Goal: Task Accomplishment & Management: Use online tool/utility

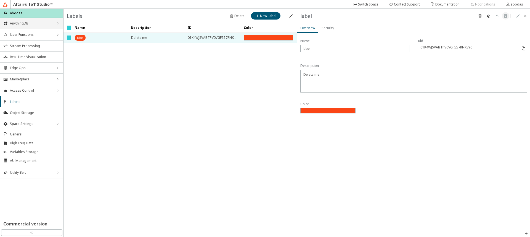
click at [33, 25] on span "AnythingDB" at bounding box center [31, 23] width 43 height 4
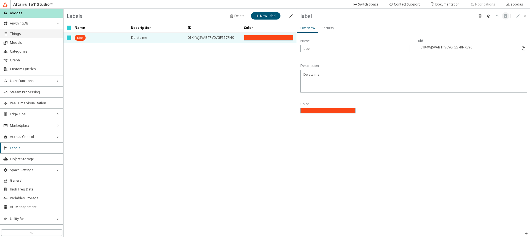
click at [31, 31] on li "Things" at bounding box center [31, 34] width 63 height 9
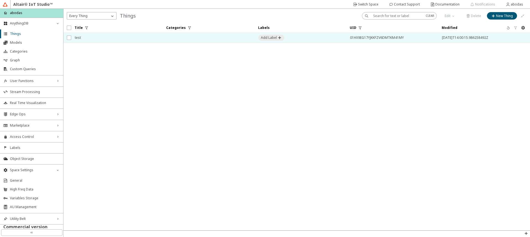
click at [110, 39] on span "test" at bounding box center [117, 38] width 84 height 10
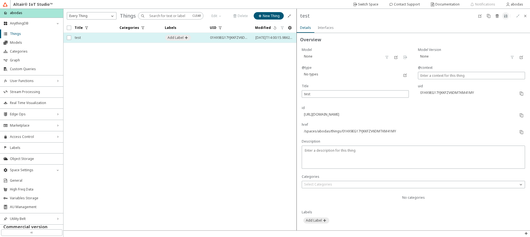
click at [110, 39] on span "test" at bounding box center [94, 38] width 38 height 10
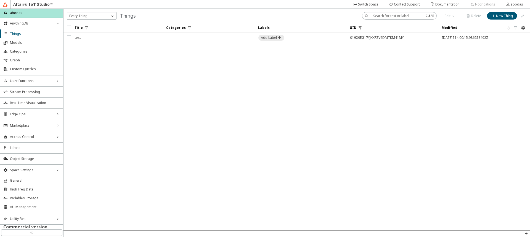
click at [114, 74] on iron-scroll-threshold "Title Categories Labels UID" at bounding box center [296, 127] width 466 height 208
click at [108, 12] on div "Every Thing" at bounding box center [92, 15] width 50 height 7
click at [109, 15] on iron-icon at bounding box center [112, 16] width 6 height 6
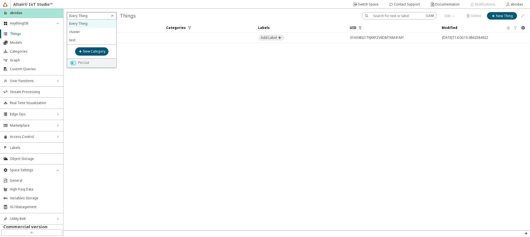
click at [109, 15] on iron-icon at bounding box center [112, 16] width 6 height 6
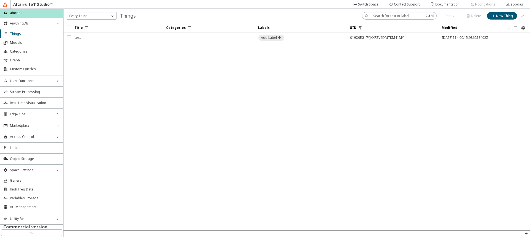
click at [133, 89] on iron-scroll-threshold "Title Categories Labels UID" at bounding box center [296, 127] width 466 height 208
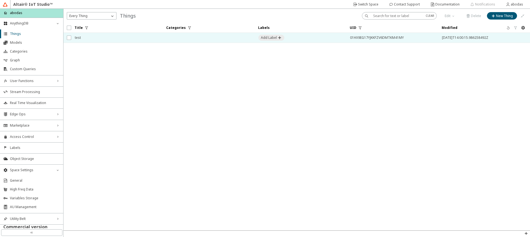
click at [155, 41] on span "test" at bounding box center [117, 38] width 84 height 10
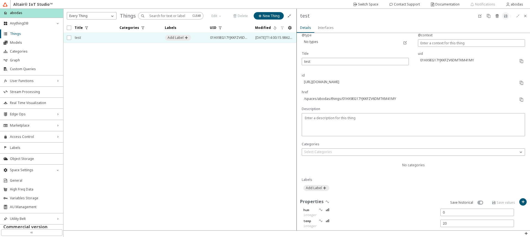
scroll to position [89, 0]
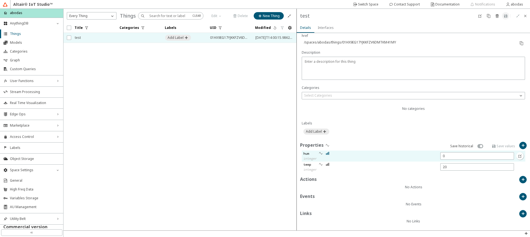
click at [328, 153] on iron-icon at bounding box center [327, 153] width 4 height 4
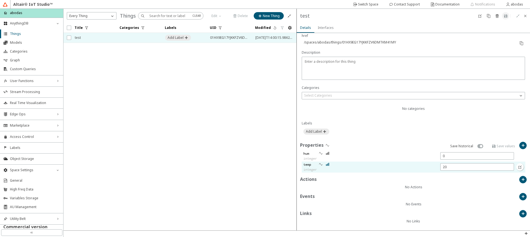
click at [327, 164] on iron-icon at bounding box center [327, 164] width 4 height 4
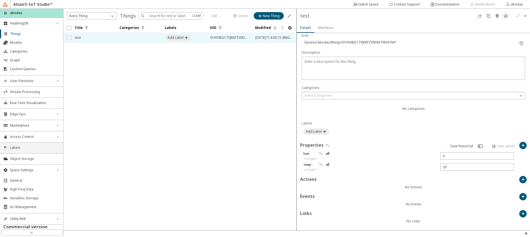
click at [24, 147] on span "Labels" at bounding box center [35, 148] width 50 height 4
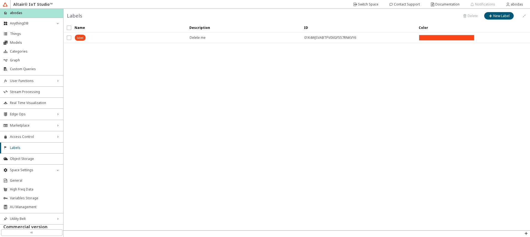
click at [134, 39] on unity-tag at bounding box center [130, 38] width 111 height 6
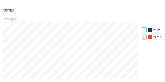
click at [144, 28] on div at bounding box center [144, 30] width 5 height 5
